Goal: Task Accomplishment & Management: Use online tool/utility

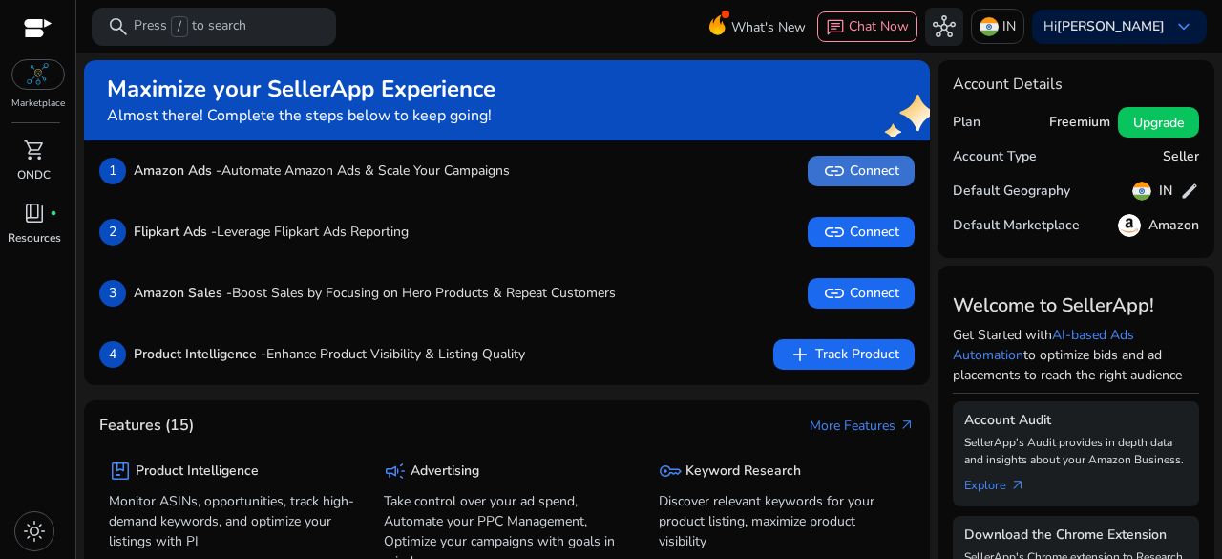
click at [847, 163] on span "link Connect" at bounding box center [861, 170] width 76 height 23
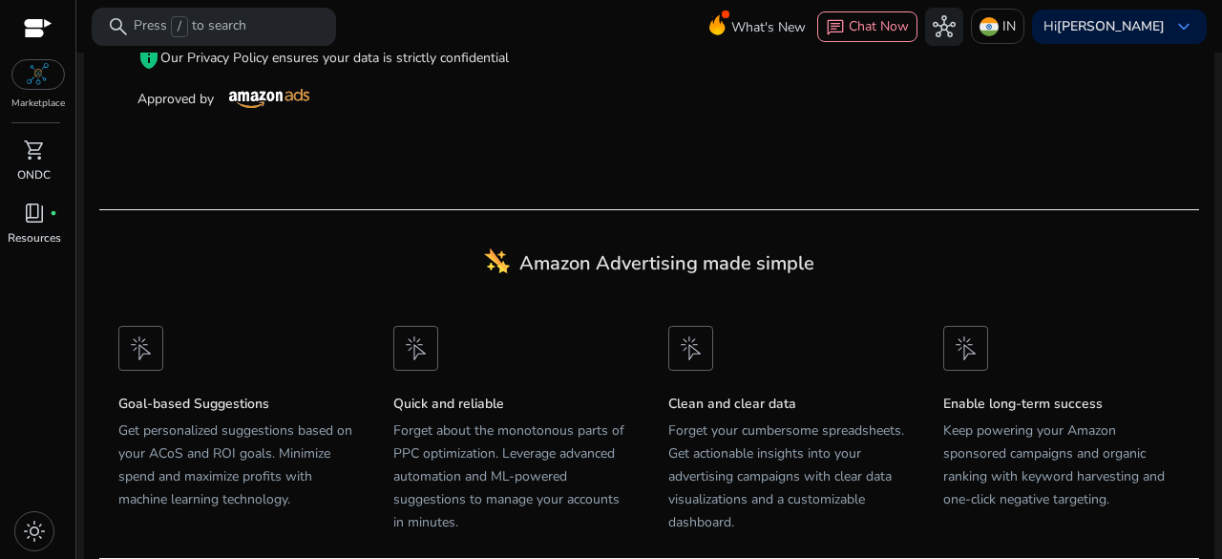
scroll to position [524, 0]
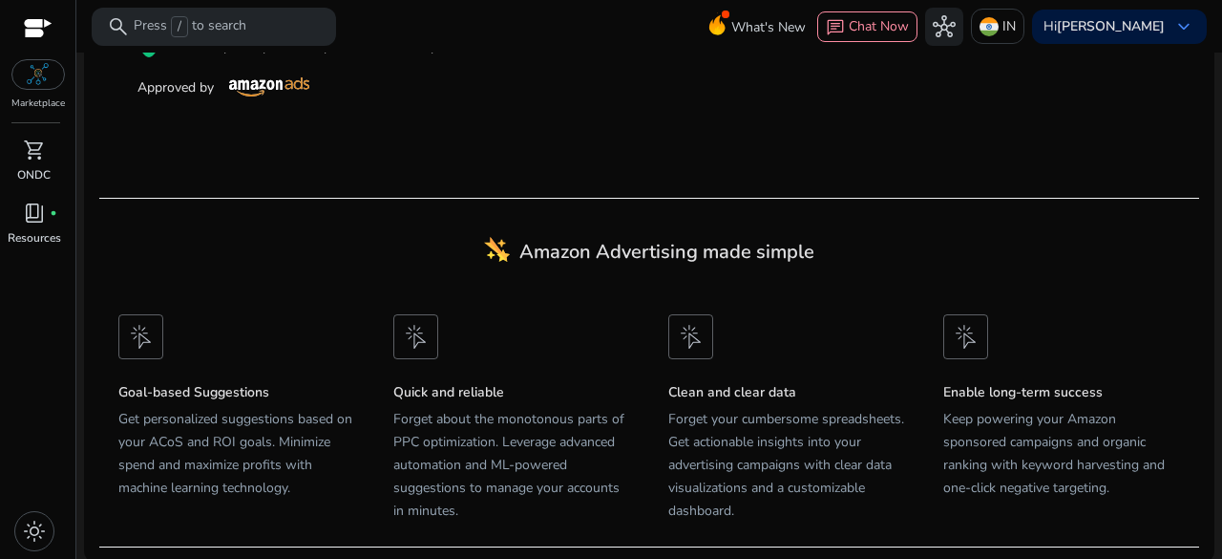
click at [46, 68] on img at bounding box center [38, 74] width 23 height 23
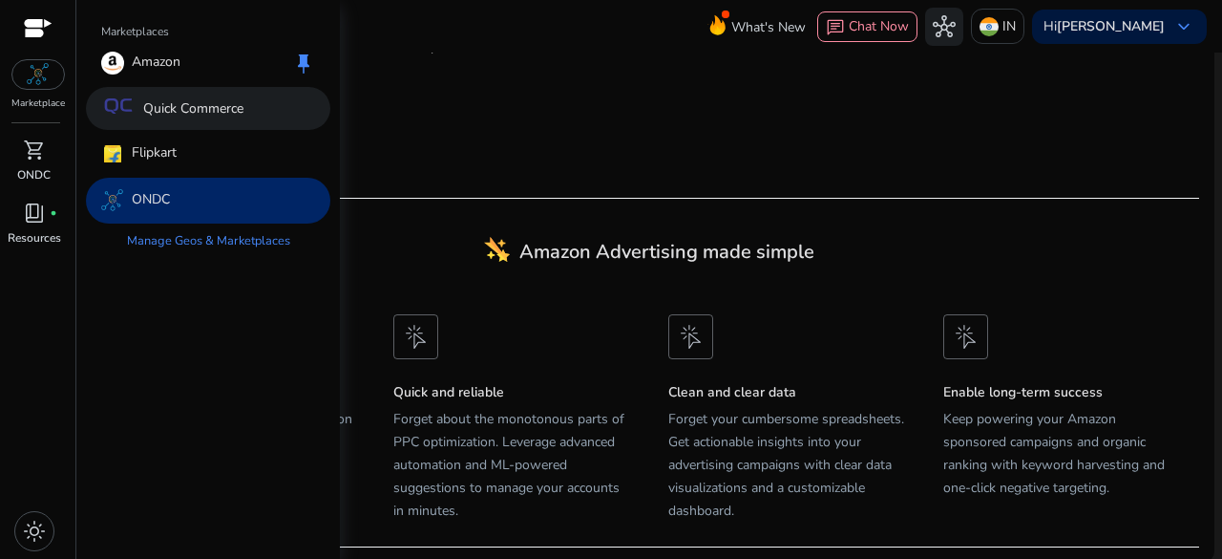
click at [278, 111] on div "Quick Commerce" at bounding box center [208, 108] width 244 height 43
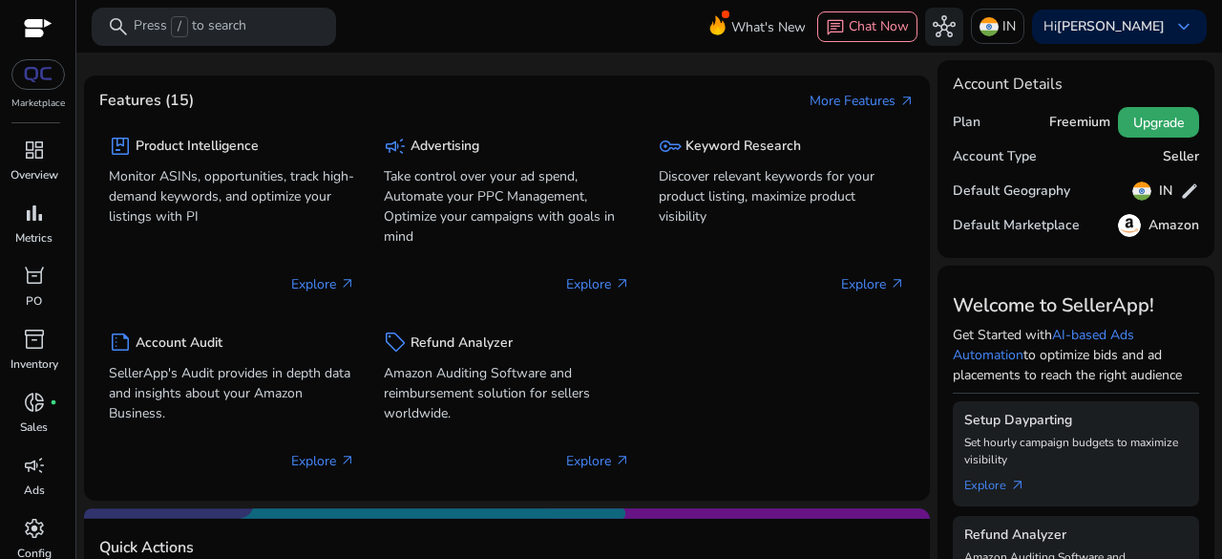
click at [1133, 117] on span "Upgrade" at bounding box center [1158, 123] width 51 height 20
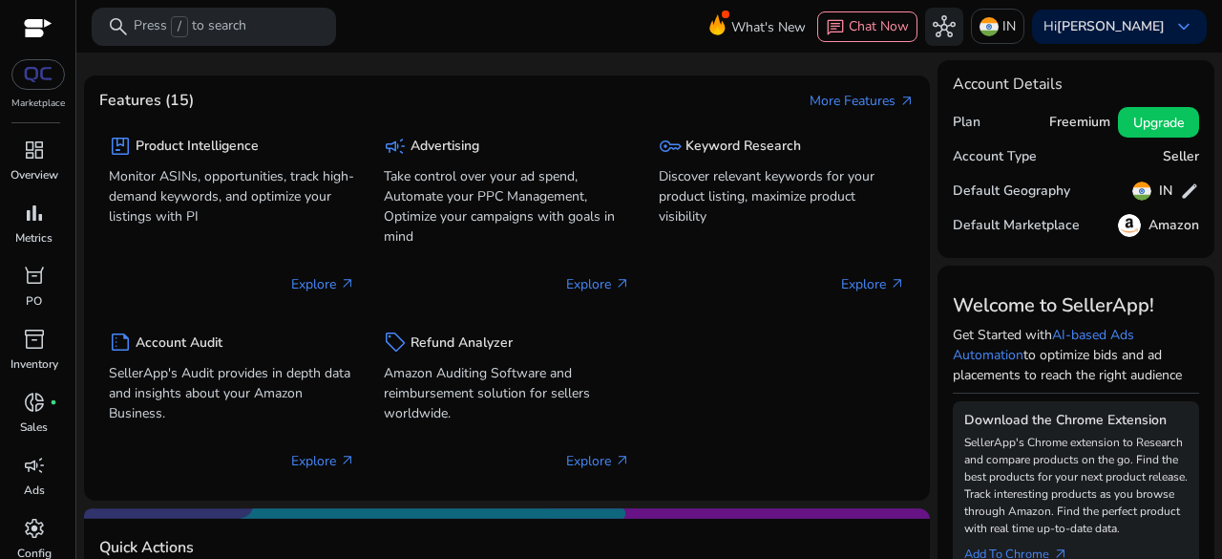
click at [984, 129] on div "Plan Freemium Upgrade" at bounding box center [1076, 122] width 246 height 34
click at [1186, 197] on span "edit" at bounding box center [1189, 190] width 19 height 19
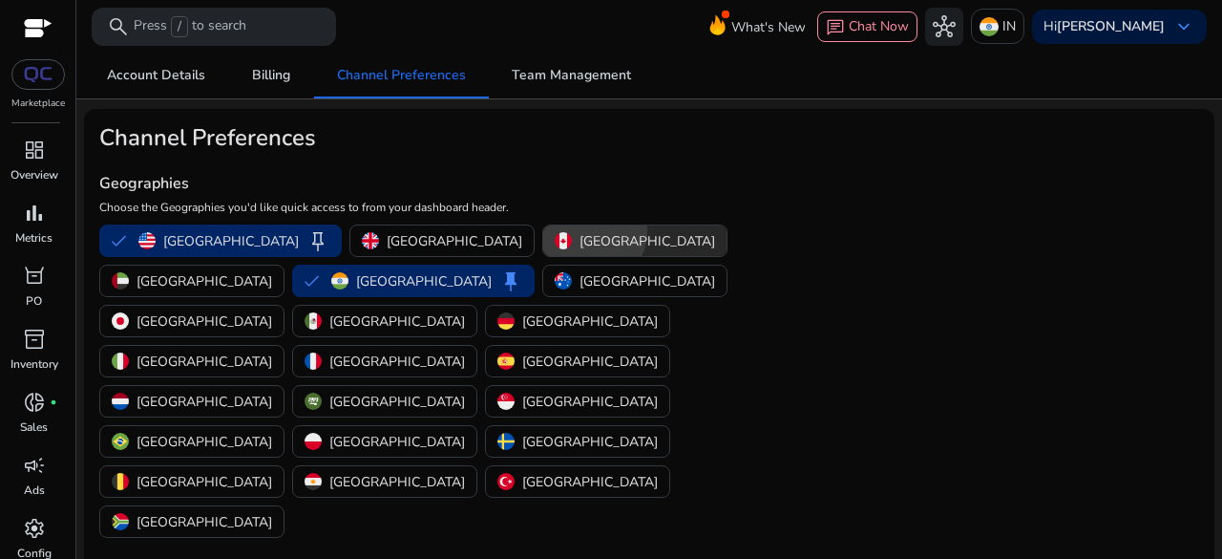
click at [580, 231] on p "[GEOGRAPHIC_DATA]" at bounding box center [648, 241] width 136 height 20
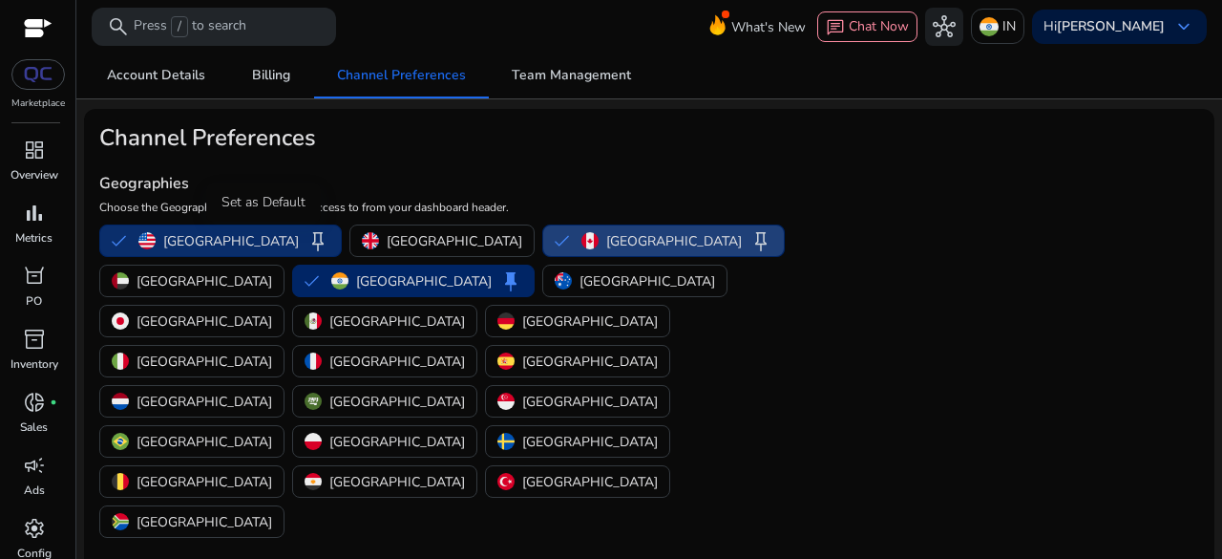
click at [306, 236] on span "keep" at bounding box center [317, 240] width 23 height 23
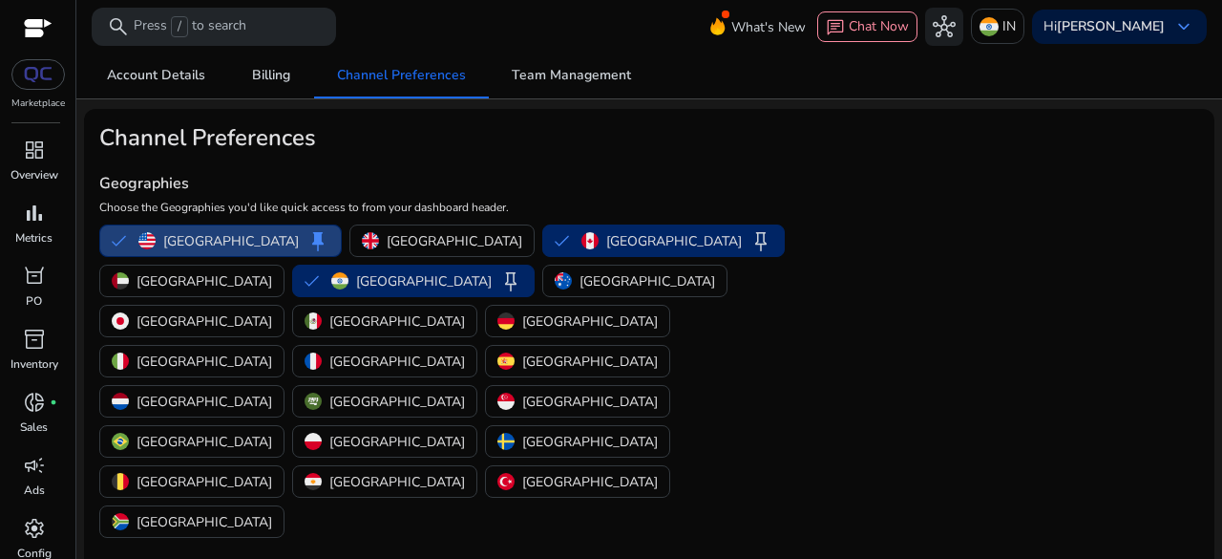
click at [680, 196] on div "Geographies Choose the Geographies you'd like quick access to from your dashboa…" at bounding box center [465, 347] width 733 height 390
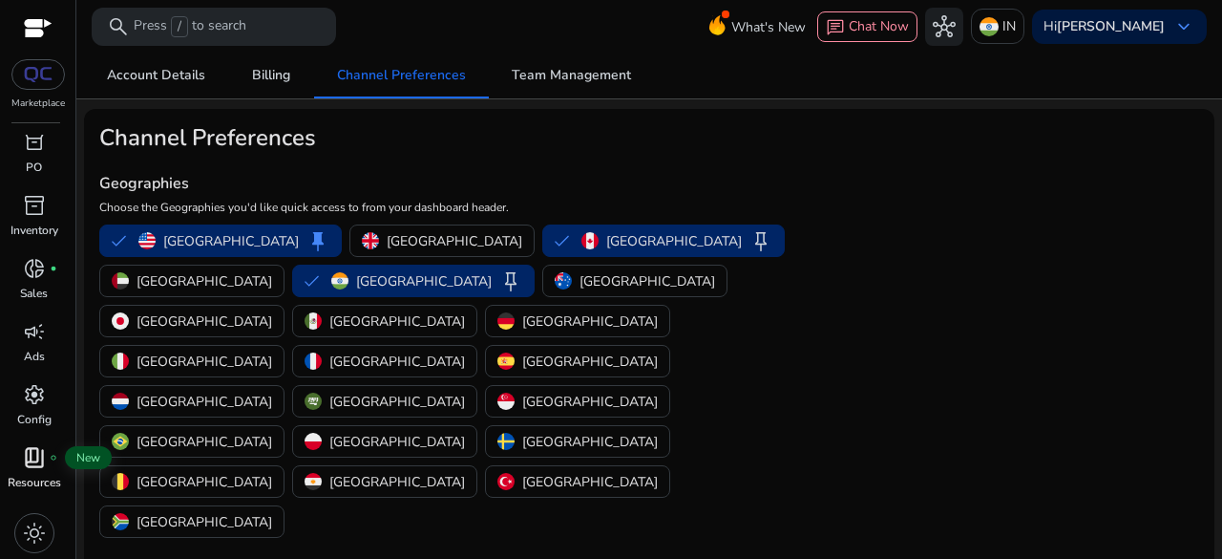
click at [29, 457] on span "book_4" at bounding box center [34, 457] width 23 height 23
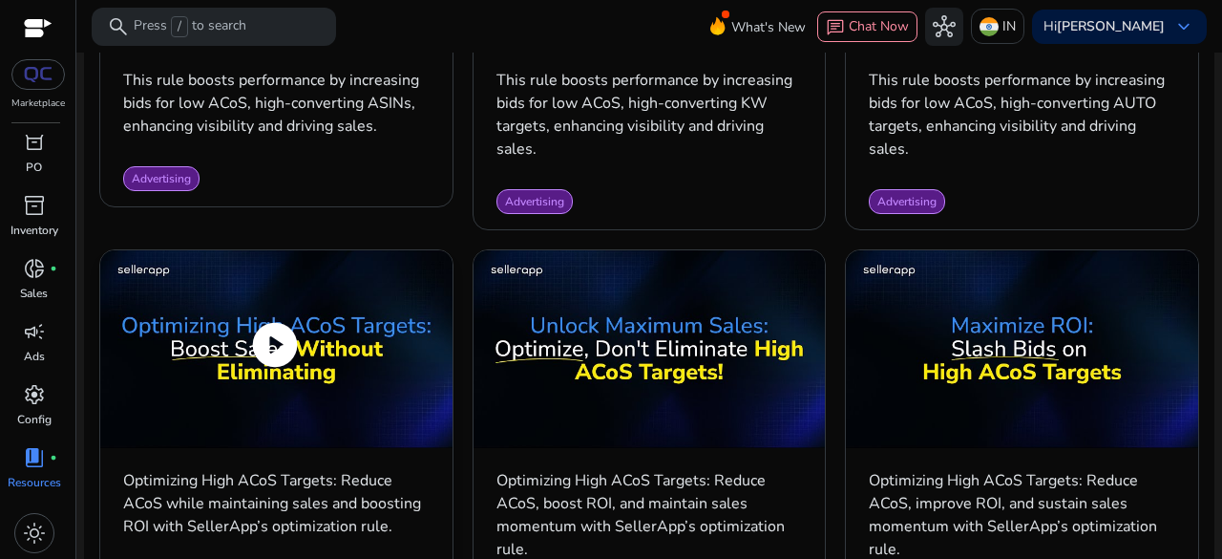
scroll to position [2100, 0]
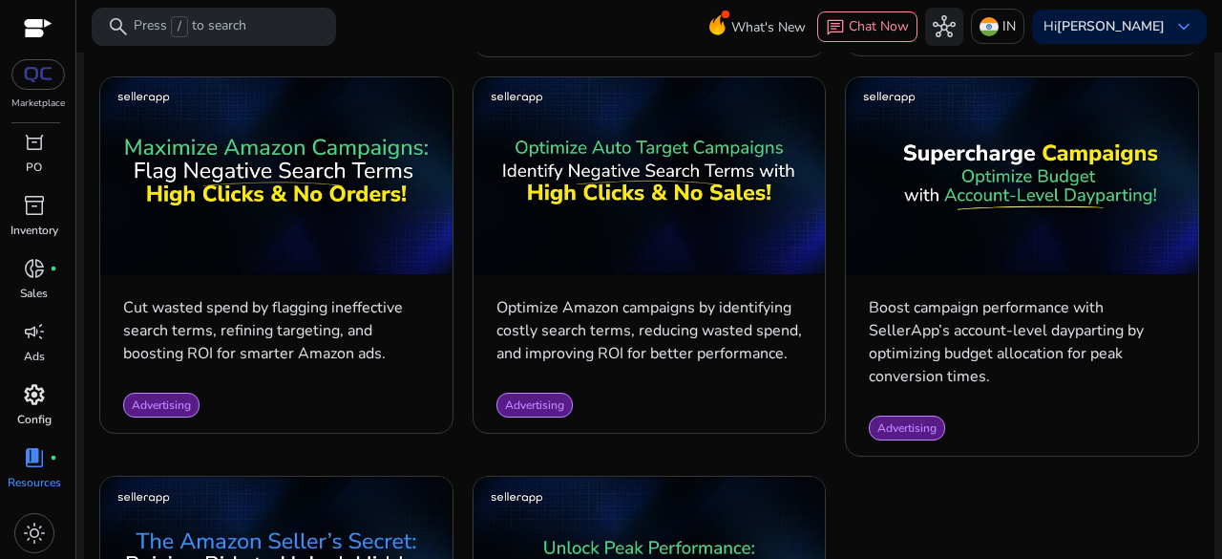
click at [30, 403] on span "settings" at bounding box center [34, 394] width 23 height 23
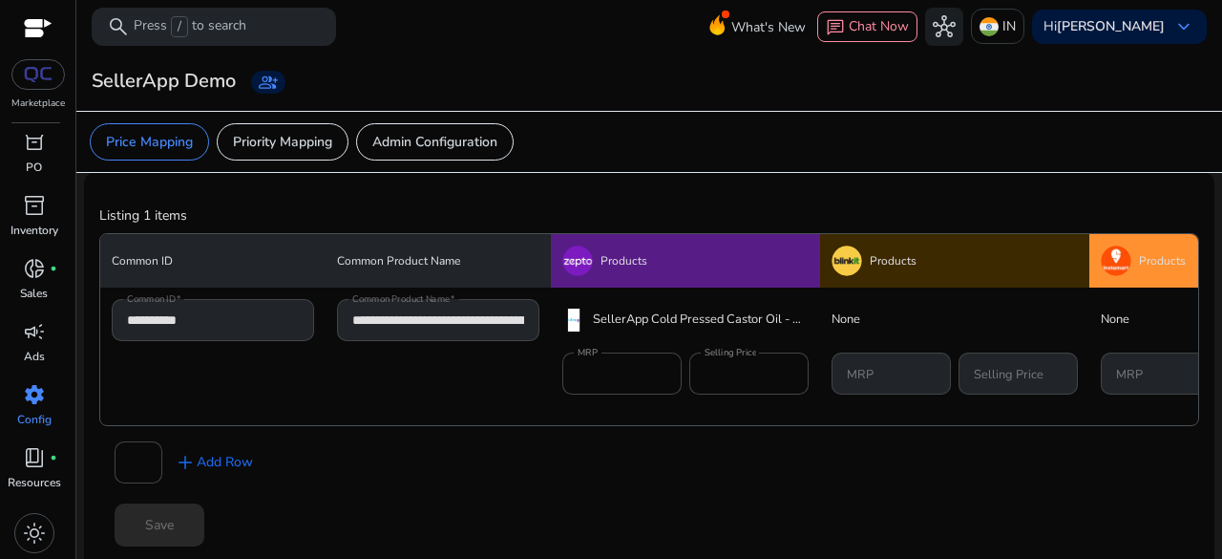
scroll to position [25, 0]
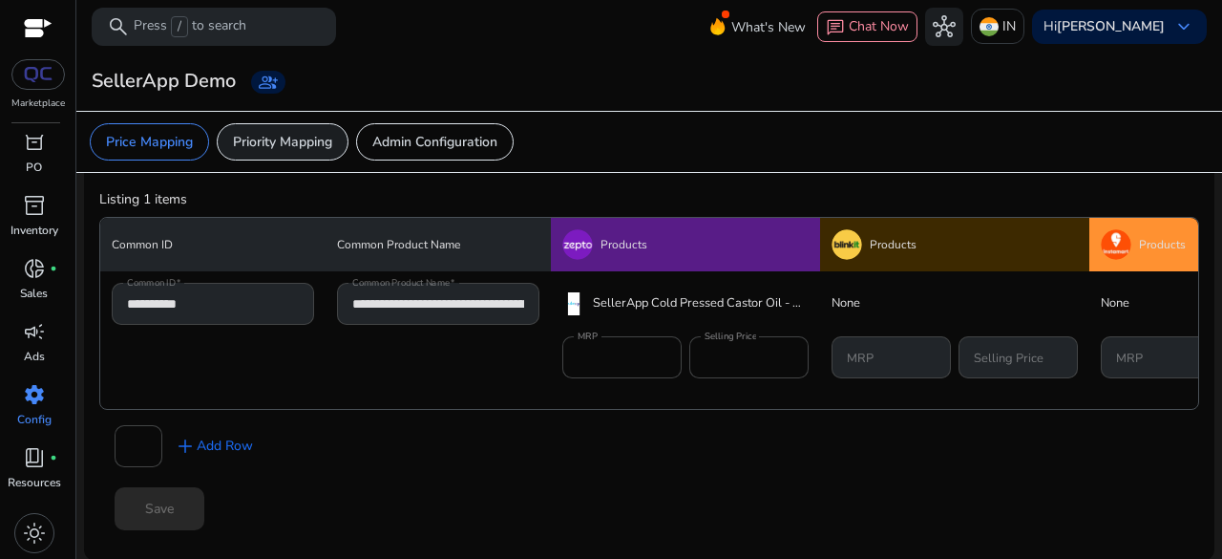
click at [283, 137] on p "Priority Mapping" at bounding box center [282, 142] width 99 height 20
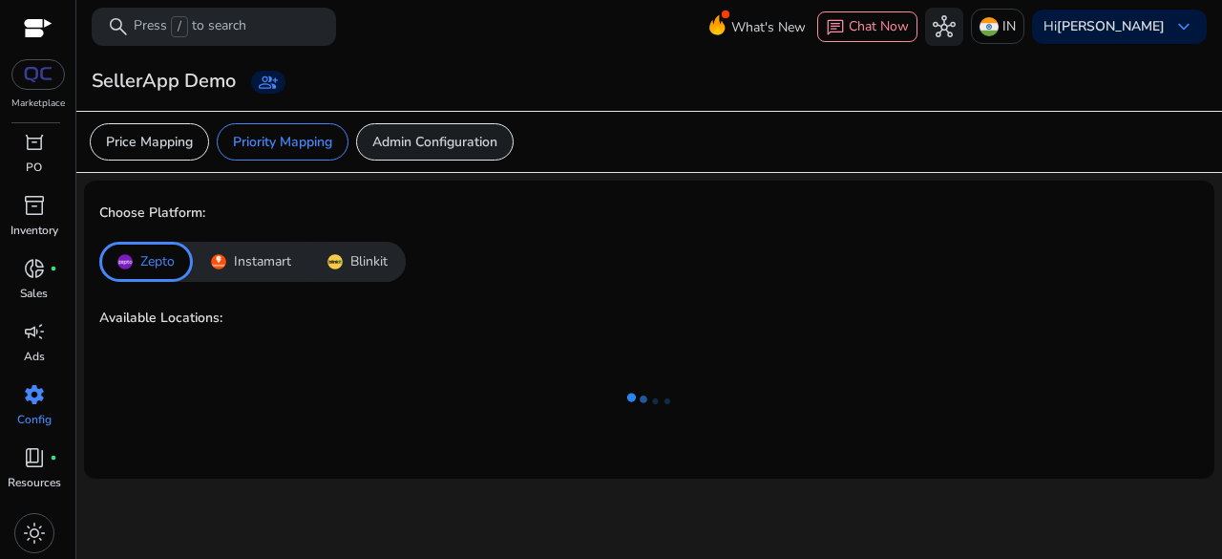
click at [431, 136] on p "Admin Configuration" at bounding box center [434, 142] width 125 height 20
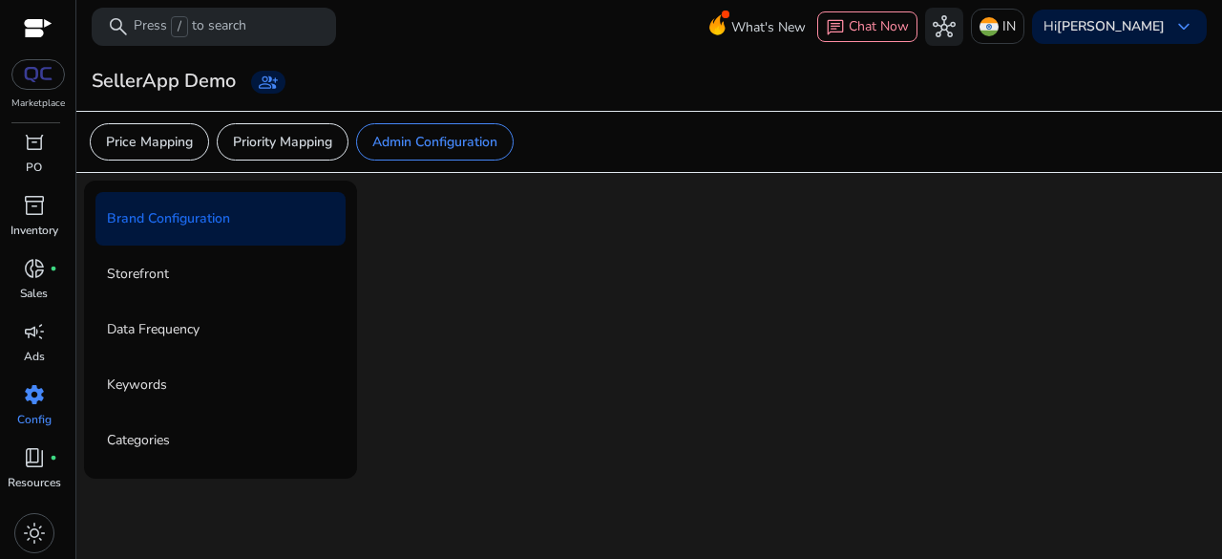
click at [223, 295] on div "Storefront" at bounding box center [220, 273] width 250 height 53
click at [223, 282] on div "Storefront" at bounding box center [220, 273] width 250 height 53
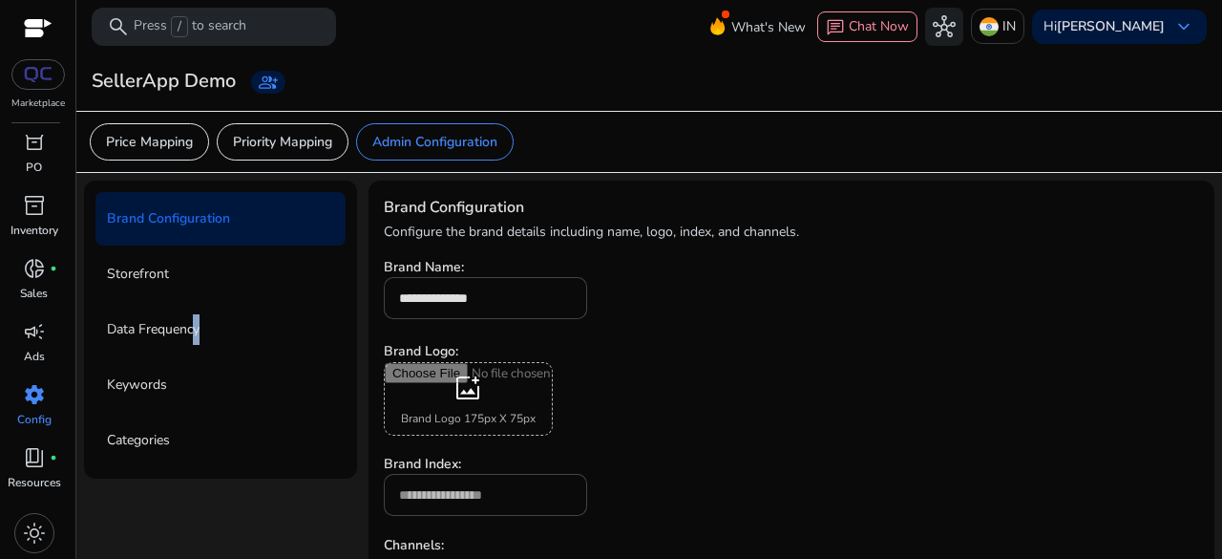
click at [199, 333] on p "Data Frequency" at bounding box center [153, 329] width 93 height 31
click at [158, 268] on p "Storefront" at bounding box center [138, 274] width 62 height 31
click at [570, 26] on mat-toolbar "search Press / to search What's New chat Chat Now hub IN Hi [PERSON_NAME] keybo…" at bounding box center [649, 26] width 1146 height 53
click at [137, 274] on p "Storefront" at bounding box center [138, 274] width 62 height 31
click at [156, 392] on p "Keywords" at bounding box center [137, 384] width 60 height 31
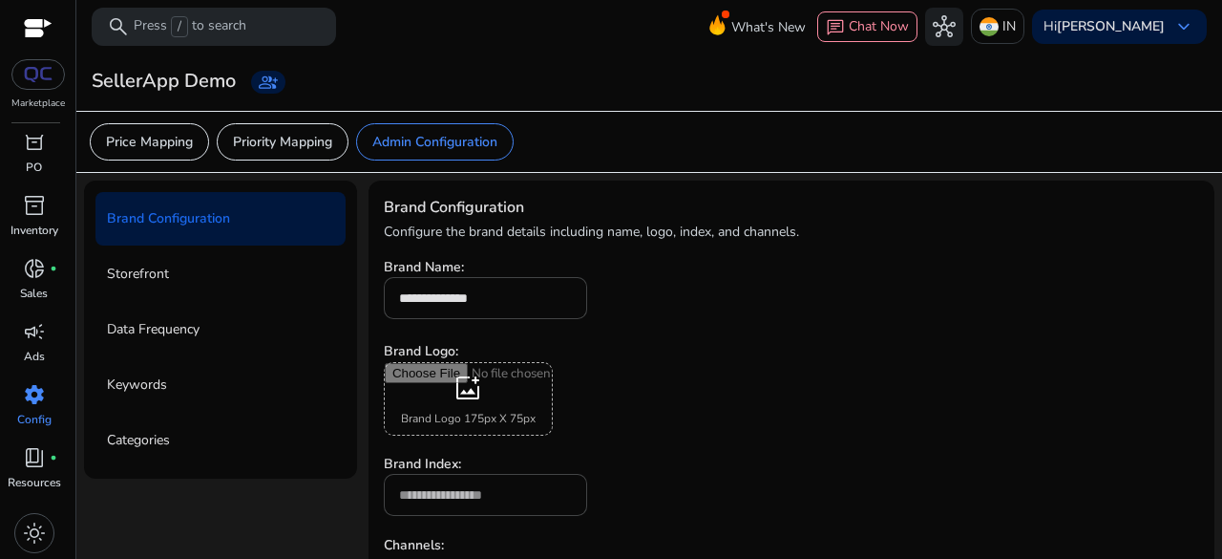
click at [147, 459] on div "Categories" at bounding box center [220, 439] width 250 height 53
drag, startPoint x: 160, startPoint y: 335, endPoint x: 149, endPoint y: 306, distance: 31.7
click at [158, 331] on p "Data Frequency" at bounding box center [153, 329] width 93 height 31
click at [153, 264] on p "Storefront" at bounding box center [138, 274] width 62 height 31
click at [173, 280] on div "Storefront" at bounding box center [220, 273] width 250 height 53
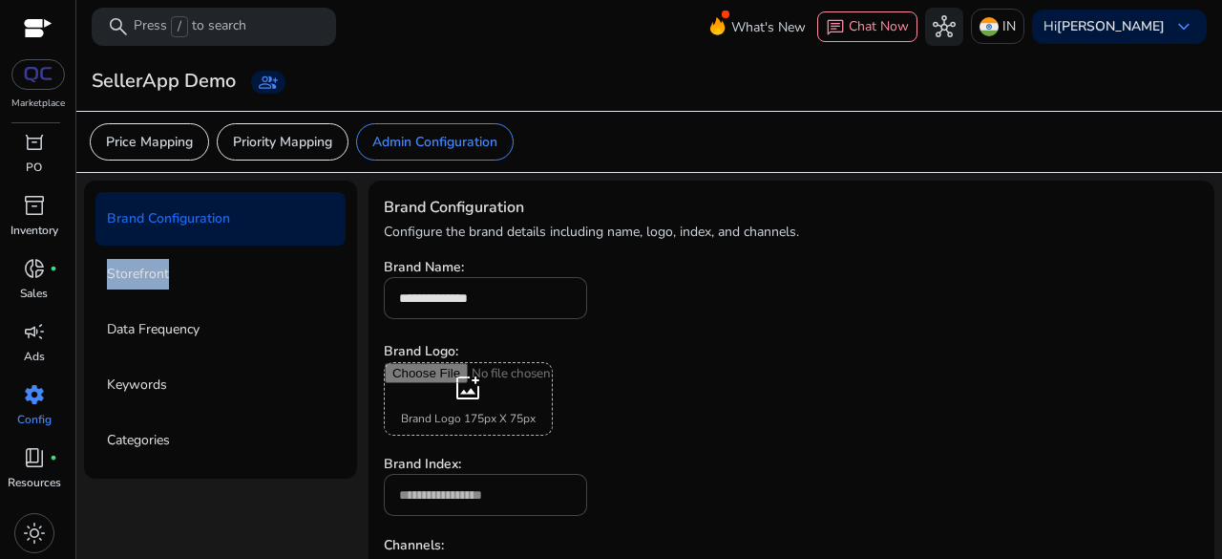
drag, startPoint x: 176, startPoint y: 271, endPoint x: 96, endPoint y: 298, distance: 83.6
click at [96, 298] on div "Brand Configuration Storefront Data Frequency Keywords Categories" at bounding box center [220, 329] width 273 height 298
click at [930, 116] on div "Price Mapping Priority Mapping Admin Configuration" at bounding box center [649, 142] width 1150 height 62
click at [191, 140] on p "Price Mapping" at bounding box center [149, 142] width 87 height 20
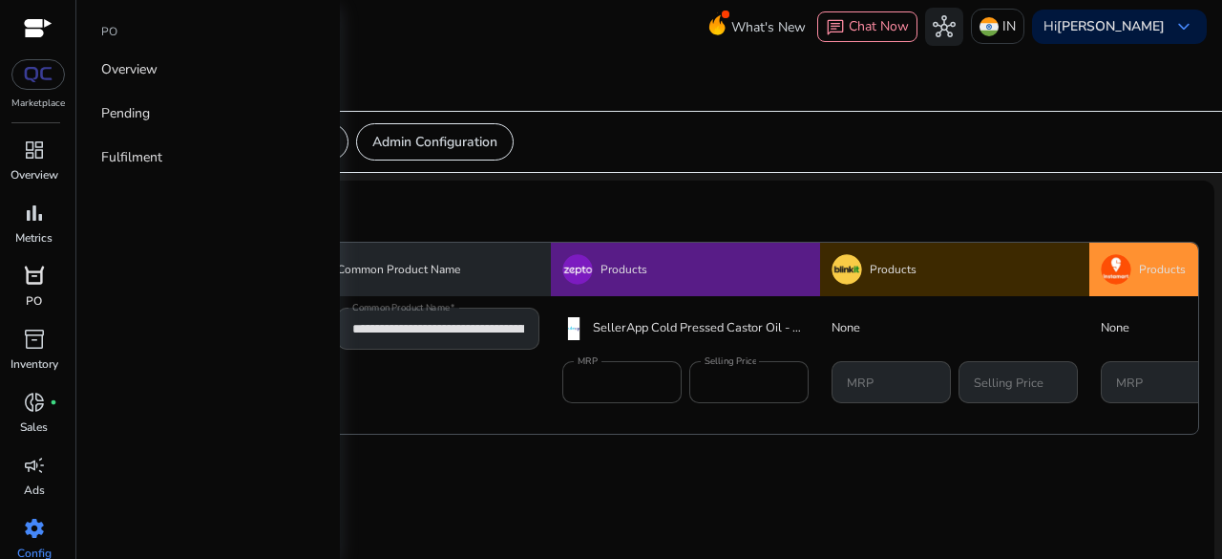
click at [41, 272] on span "orders" at bounding box center [34, 275] width 23 height 23
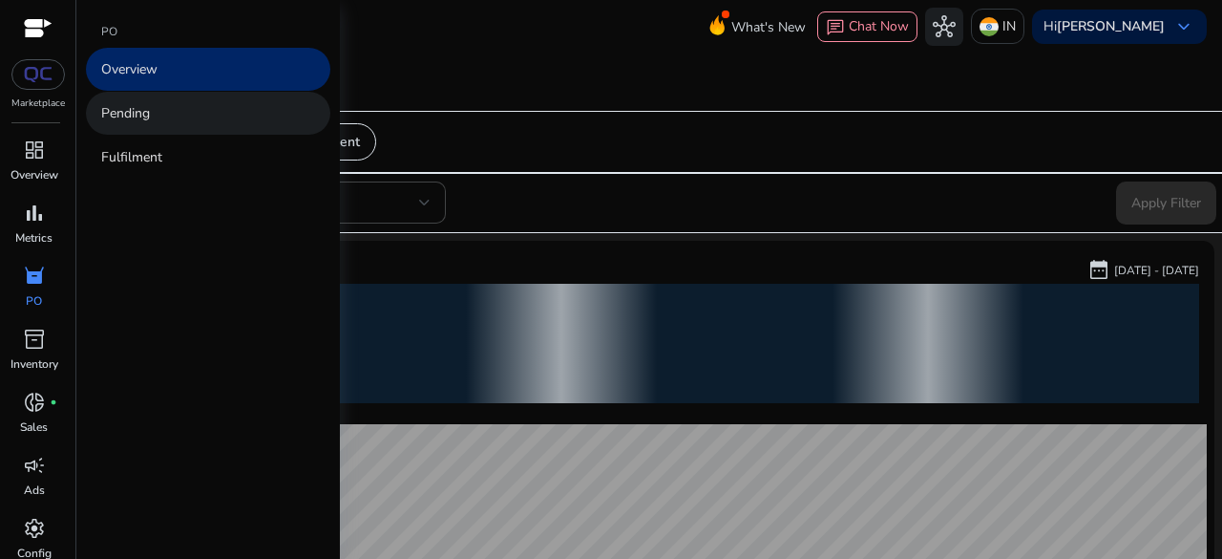
click at [145, 117] on p "Pending" at bounding box center [125, 113] width 49 height 20
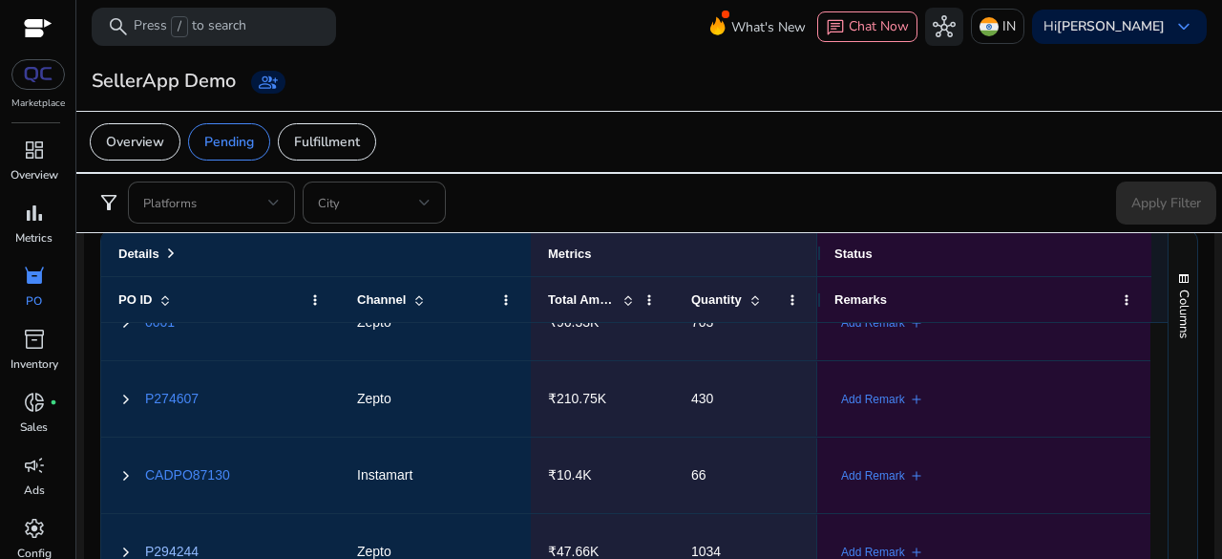
scroll to position [1403, 0]
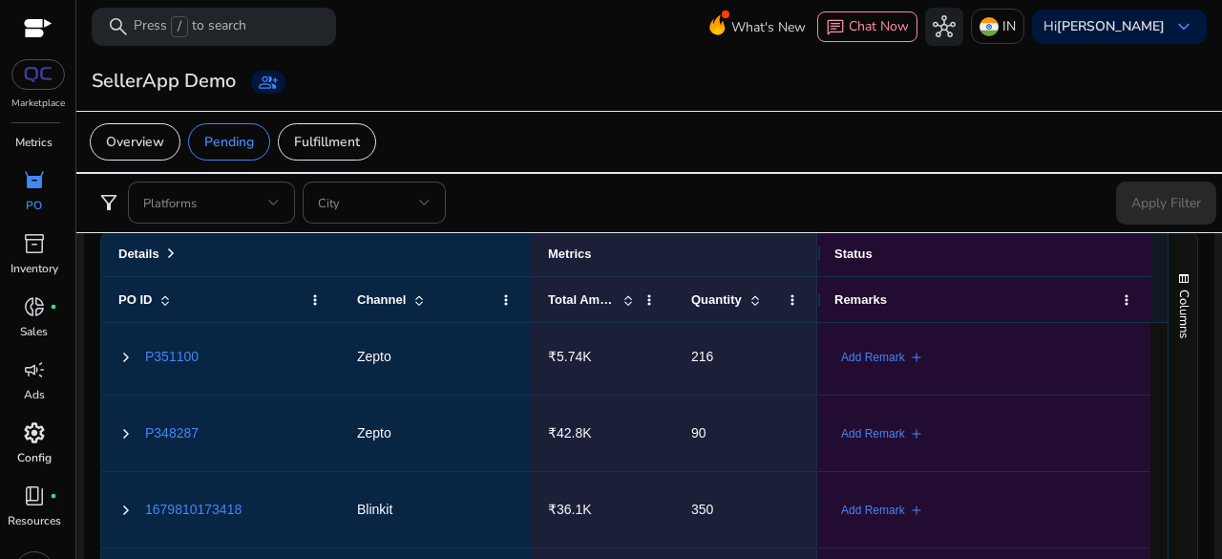
click at [44, 447] on div "settings" at bounding box center [34, 432] width 53 height 31
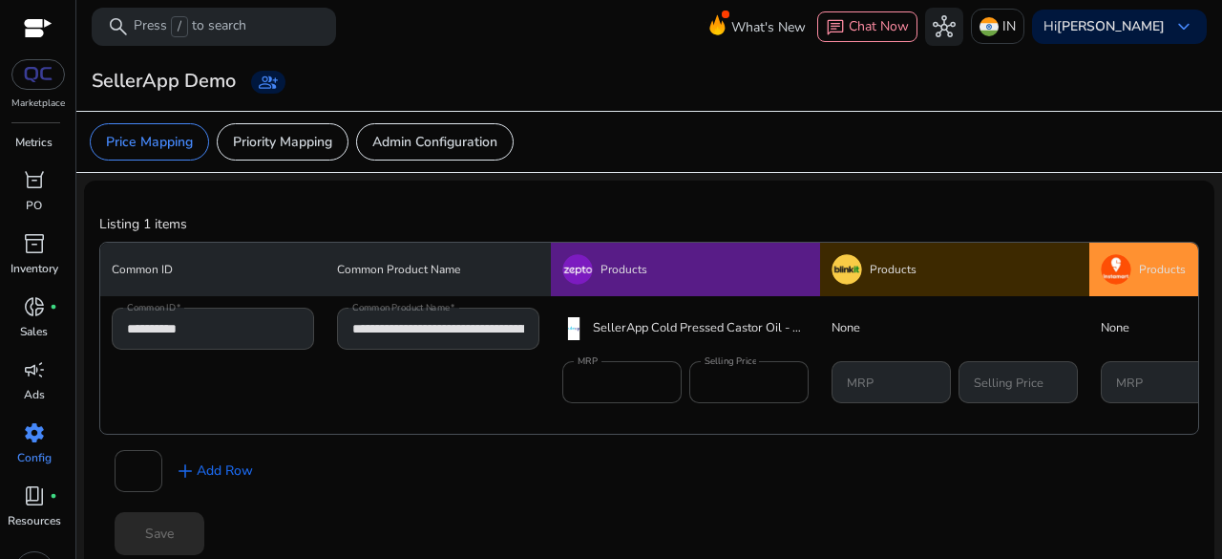
click at [248, 435] on div "* add Add Row Save" at bounding box center [649, 502] width 1100 height 136
click at [605, 456] on div "* add Add Row Save" at bounding box center [649, 502] width 1100 height 136
drag, startPoint x: 197, startPoint y: 473, endPoint x: 257, endPoint y: 488, distance: 62.1
click at [197, 473] on span "add Add Row" at bounding box center [213, 470] width 79 height 23
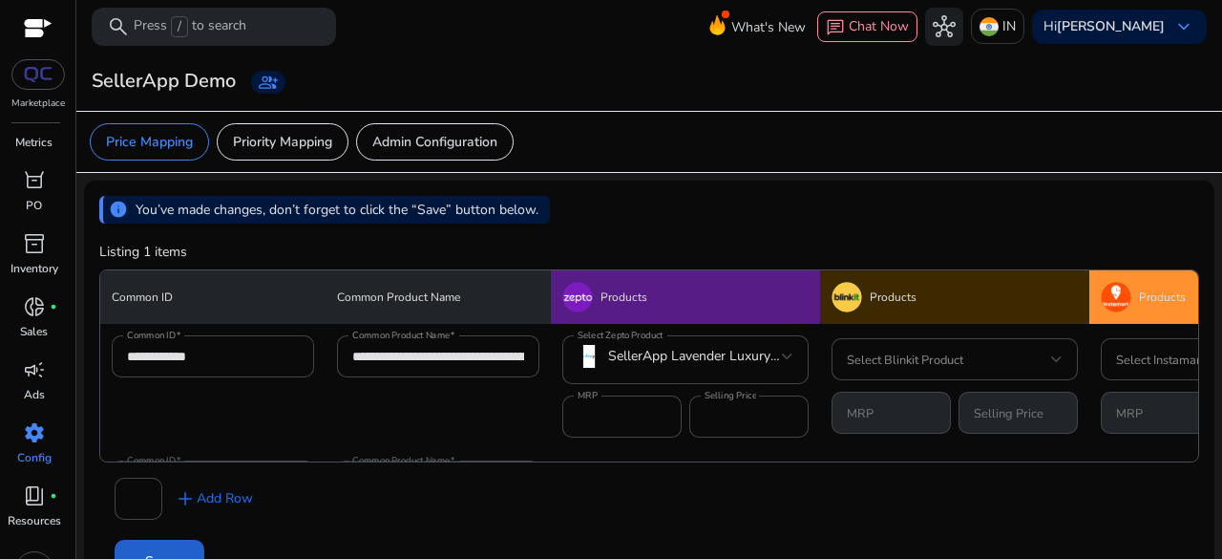
click at [174, 541] on span "button" at bounding box center [160, 561] width 90 height 46
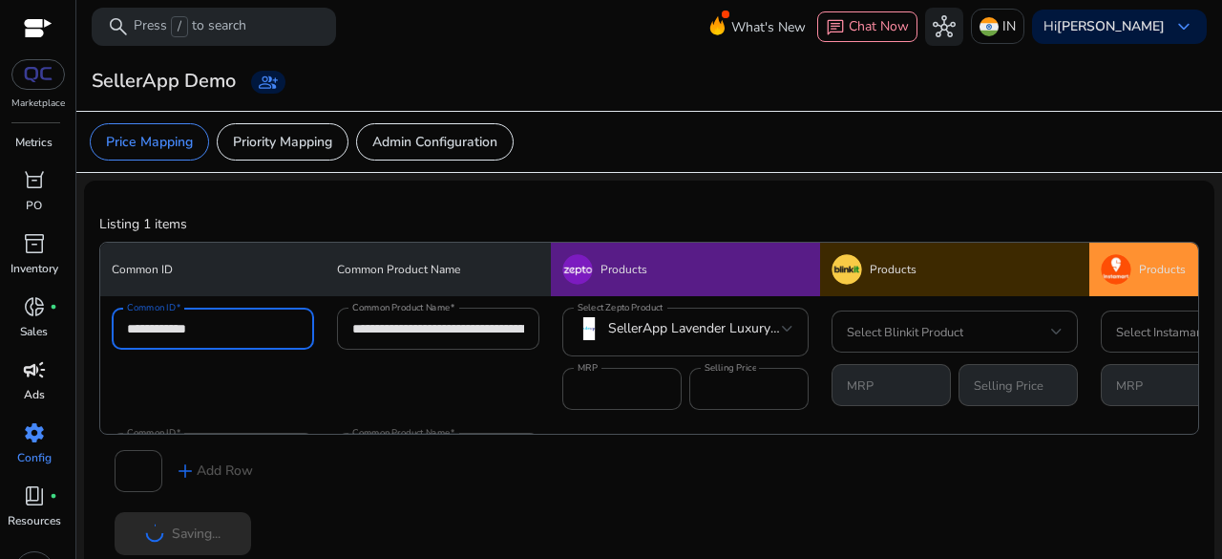
drag, startPoint x: 269, startPoint y: 320, endPoint x: 23, endPoint y: 360, distance: 249.6
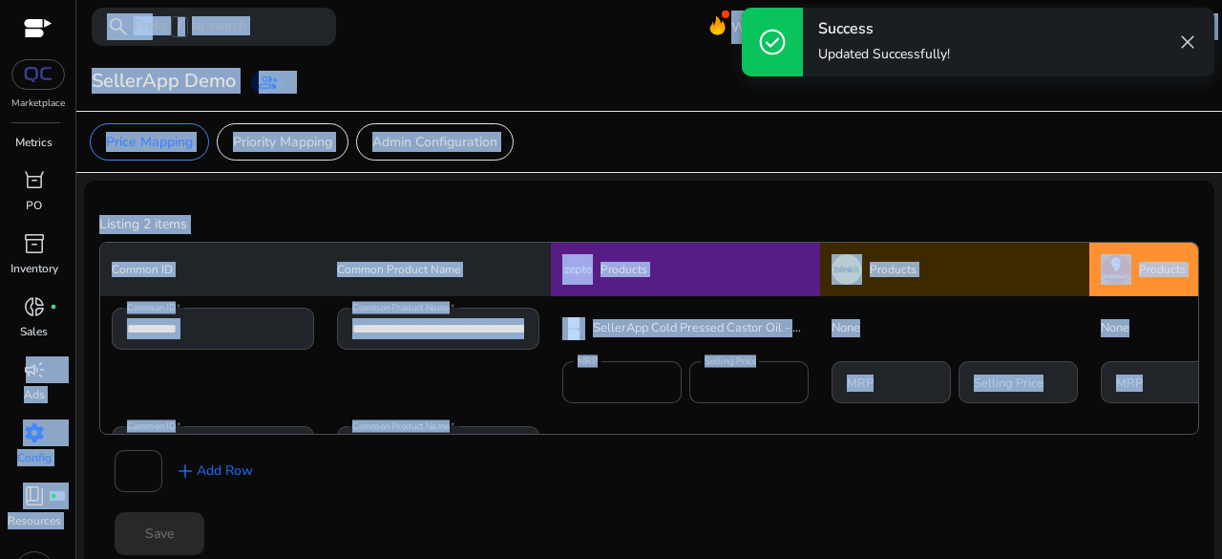
click at [519, 515] on div "* add Add Row Save" at bounding box center [649, 502] width 1100 height 136
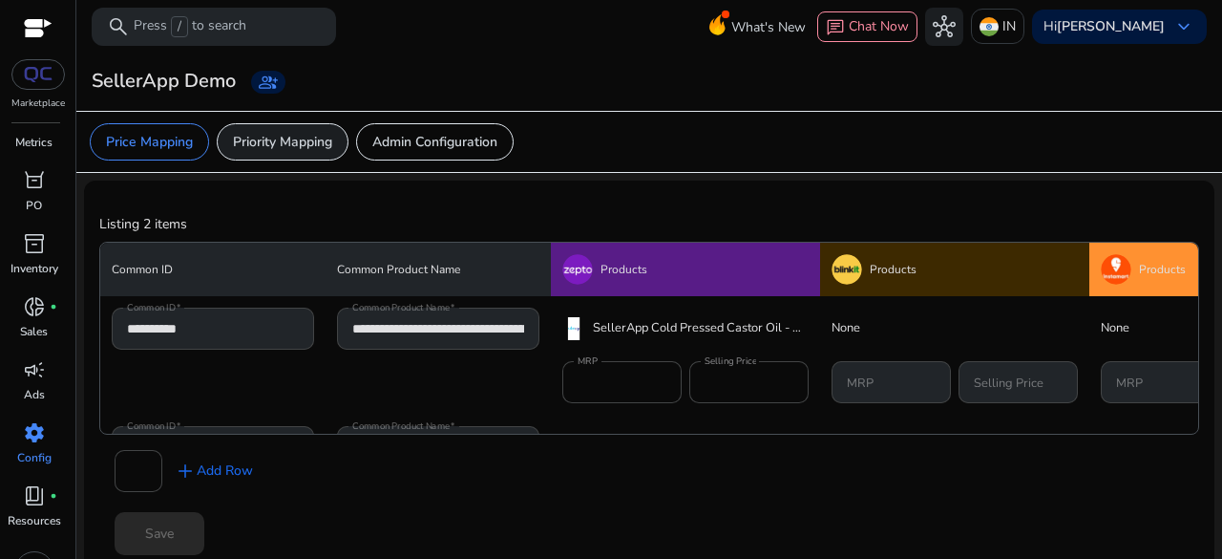
click at [283, 153] on div "Priority Mapping" at bounding box center [283, 141] width 132 height 37
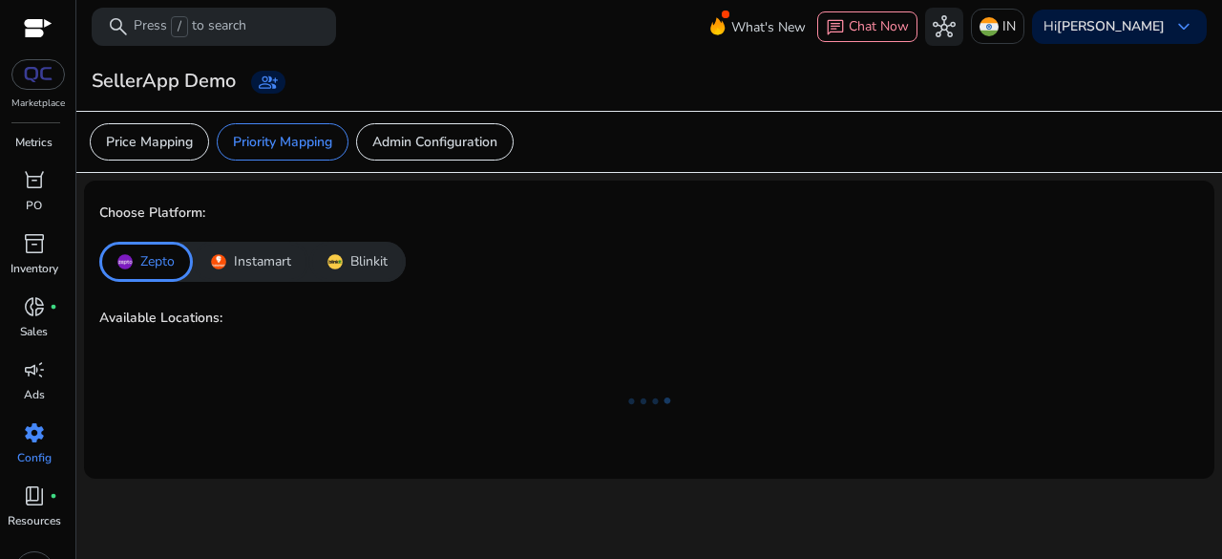
click at [254, 276] on div "Instamart" at bounding box center [251, 262] width 116 height 40
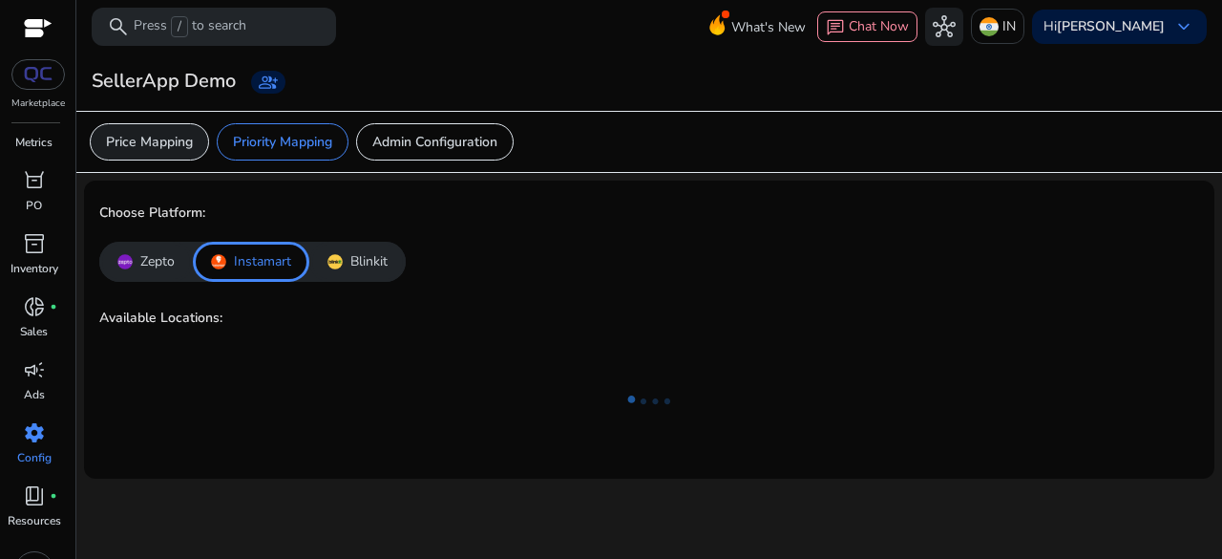
click at [164, 141] on p "Price Mapping" at bounding box center [149, 142] width 87 height 20
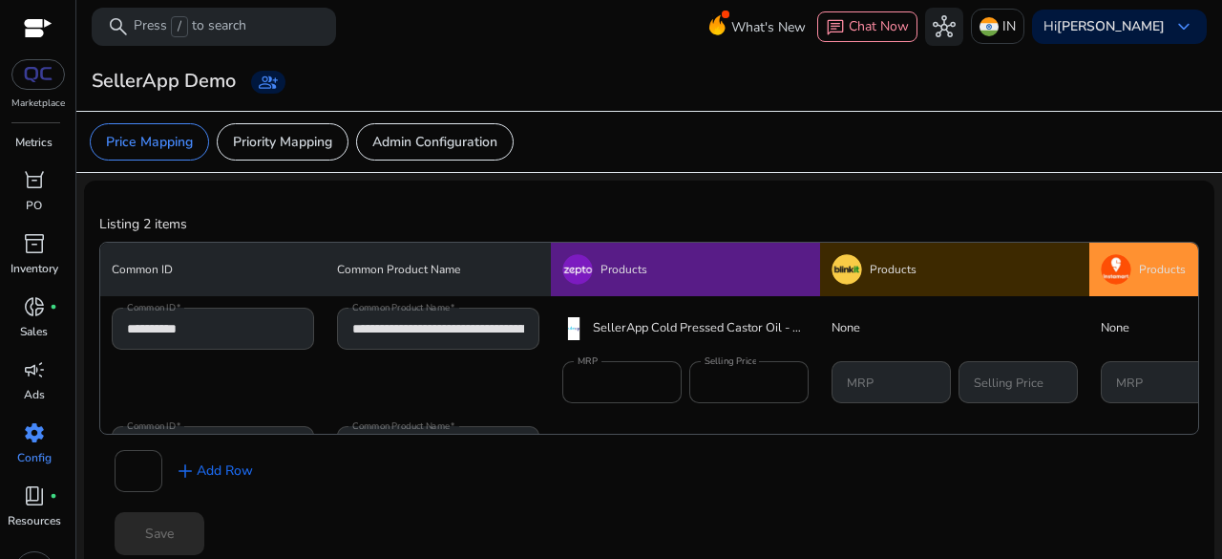
scroll to position [130, 0]
